Goal: Use online tool/utility: Utilize a website feature to perform a specific function

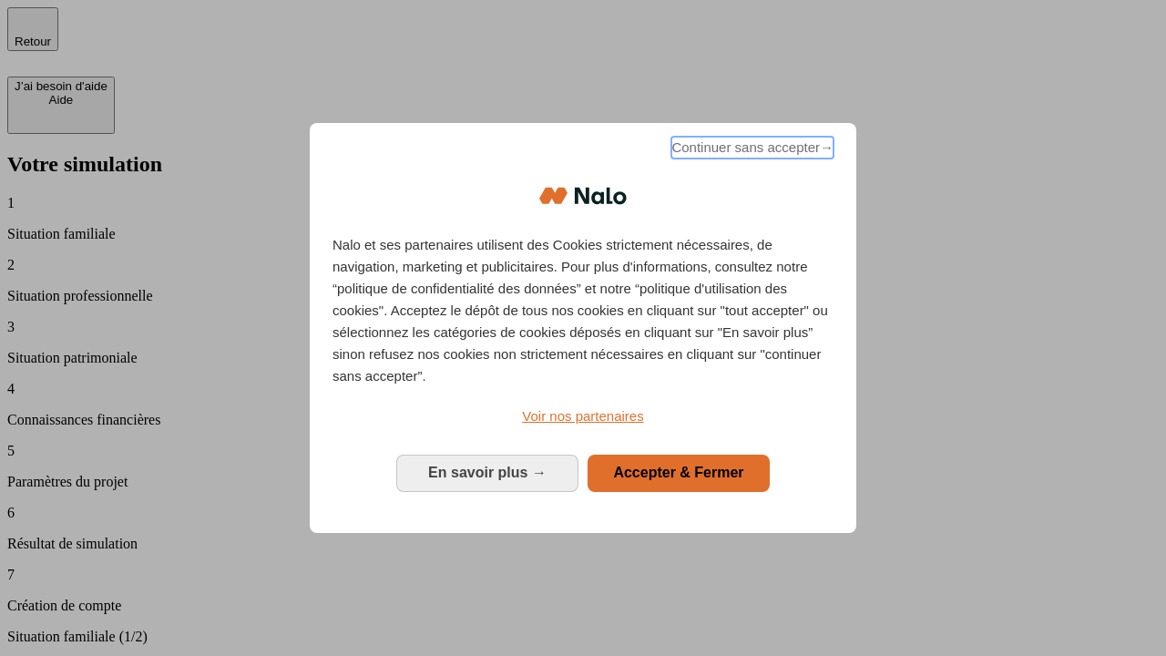
click at [750, 150] on span "Continuer sans accepter →" at bounding box center [752, 148] width 162 height 22
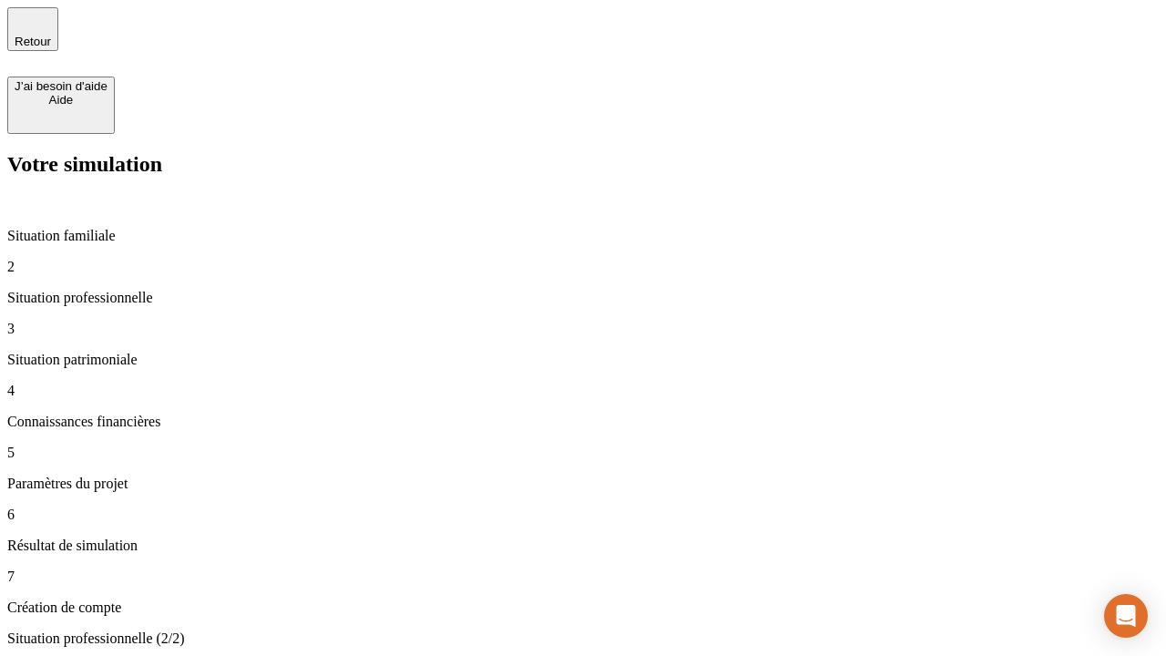
type input "30 000"
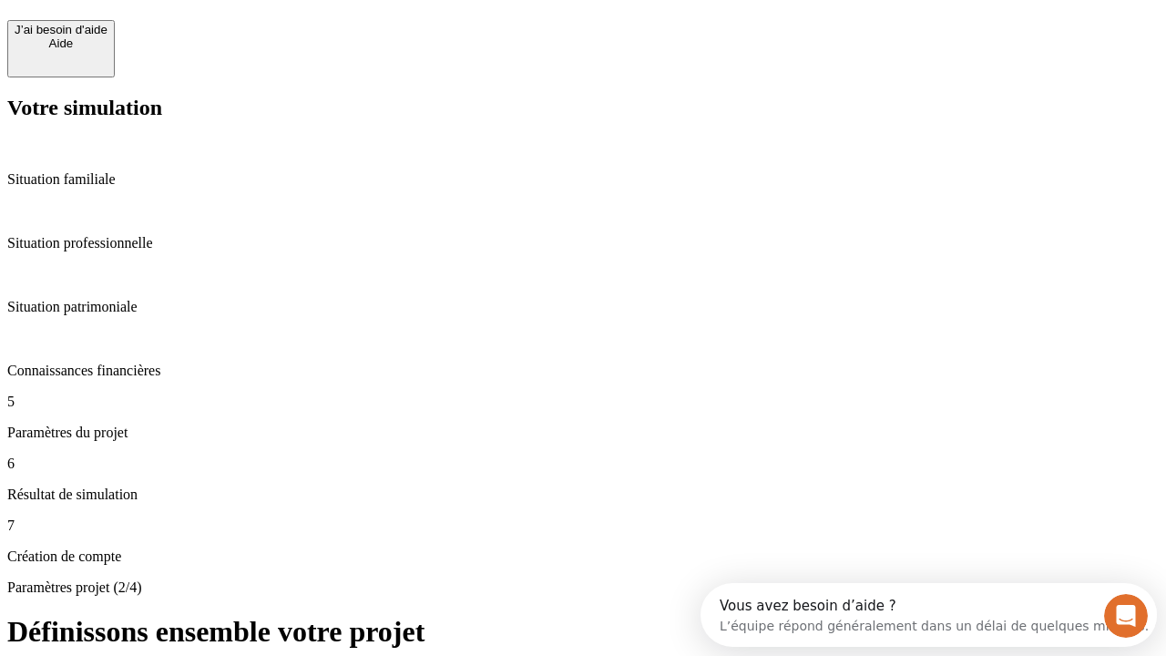
scroll to position [16, 0]
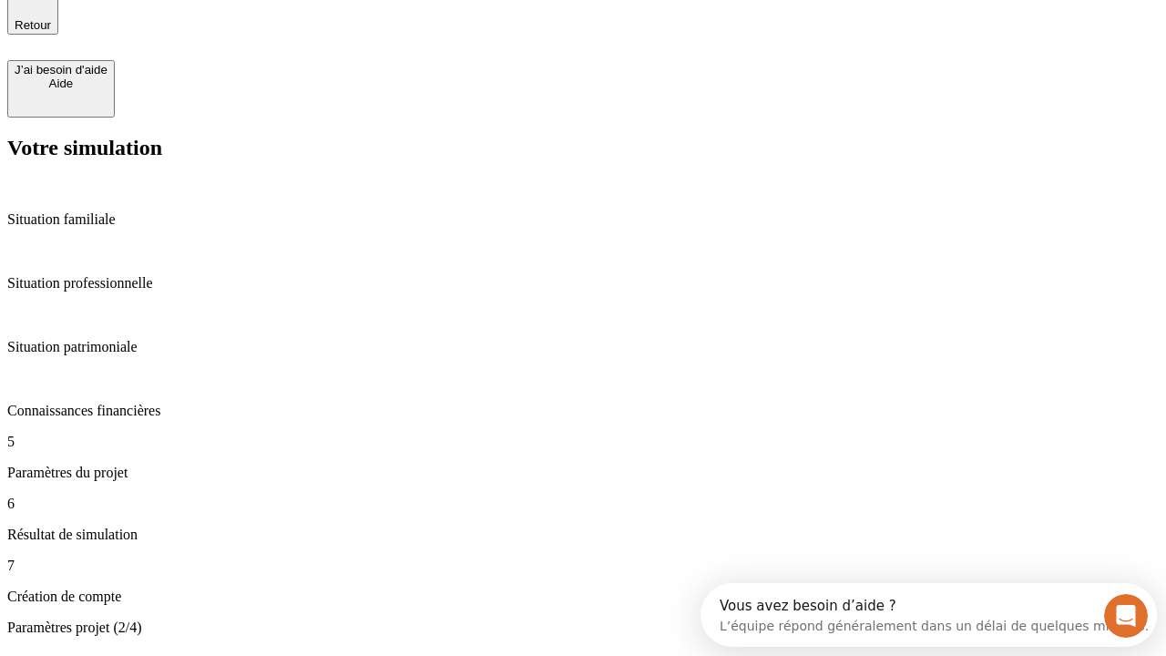
type input "25"
type input "64"
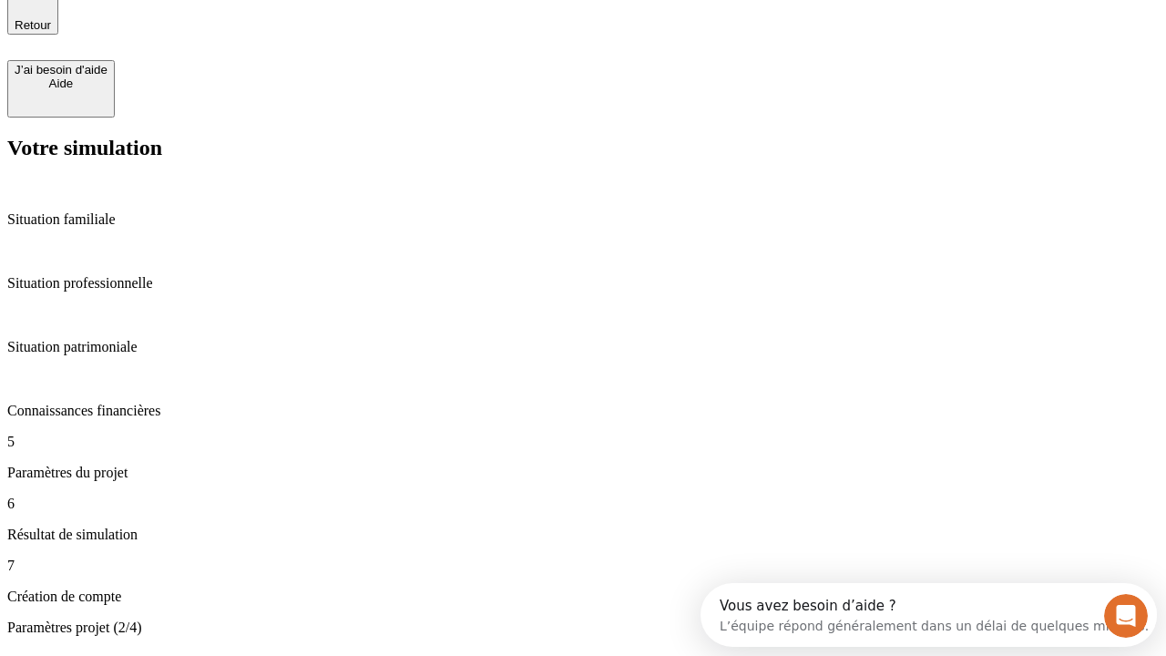
type input "1 000"
type input "640"
